Goal: Obtain resource: Download file/media

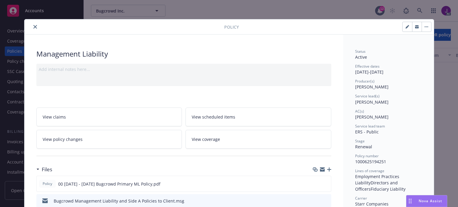
scroll to position [177, 0]
click at [35, 26] on button "close" at bounding box center [35, 26] width 7 height 7
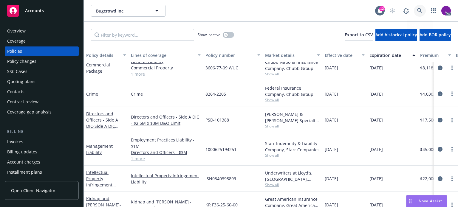
click at [420, 8] on icon at bounding box center [420, 10] width 5 height 5
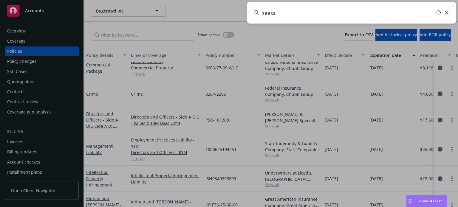
type input "seesaw"
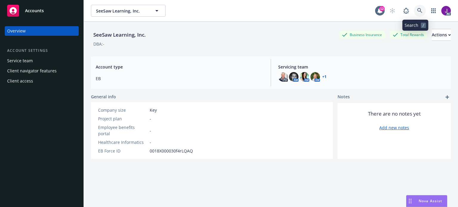
click at [418, 13] on icon at bounding box center [420, 10] width 5 height 5
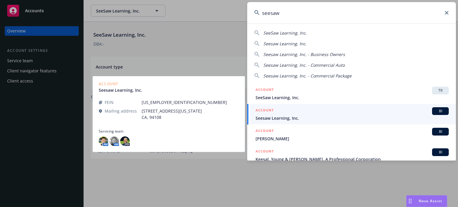
type input "seesaw"
click at [388, 120] on span "Seesaw Learning, Inc." at bounding box center [352, 118] width 193 height 6
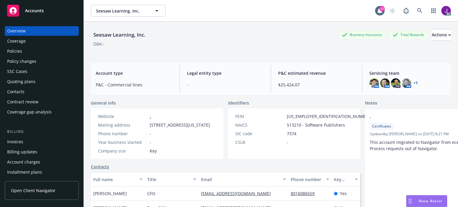
click at [23, 48] on div "Policies" at bounding box center [41, 52] width 69 height 10
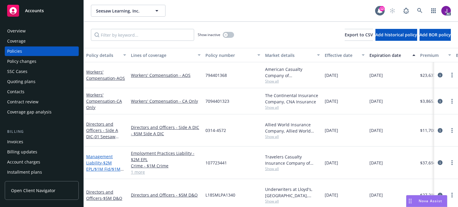
click at [94, 159] on link "Management Liability - $2M EPL/$1M Fid/$1M Crime" at bounding box center [103, 166] width 34 height 24
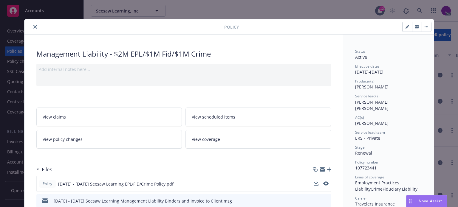
click at [314, 186] on button at bounding box center [316, 184] width 5 height 6
click at [314, 185] on icon "download file" at bounding box center [315, 183] width 5 height 5
